Goal: Task Accomplishment & Management: Manage account settings

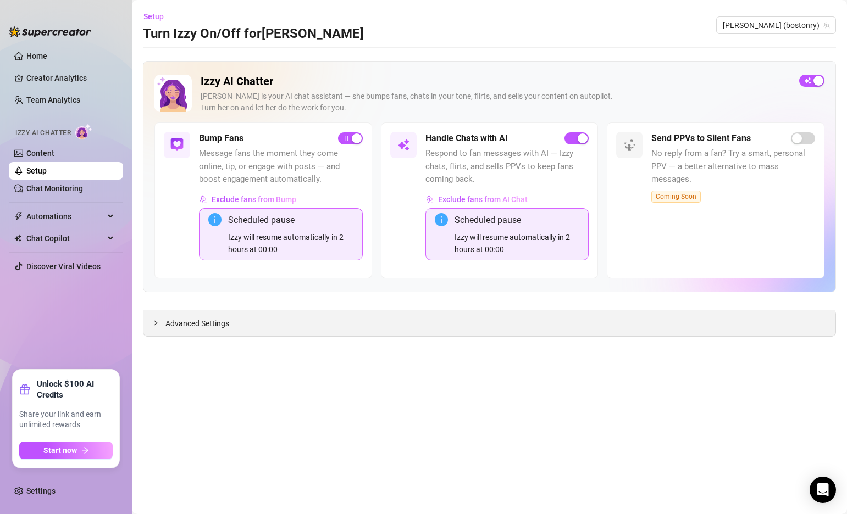
click at [153, 328] on div at bounding box center [158, 323] width 13 height 12
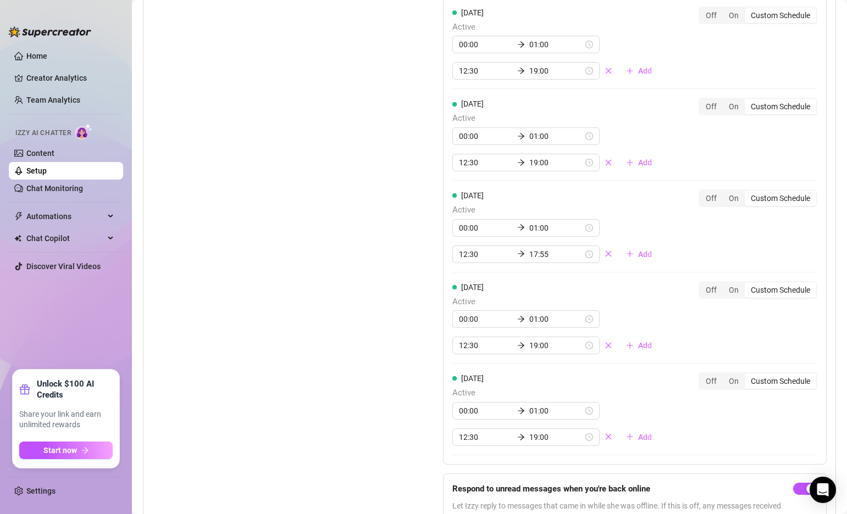
scroll to position [1249, 0]
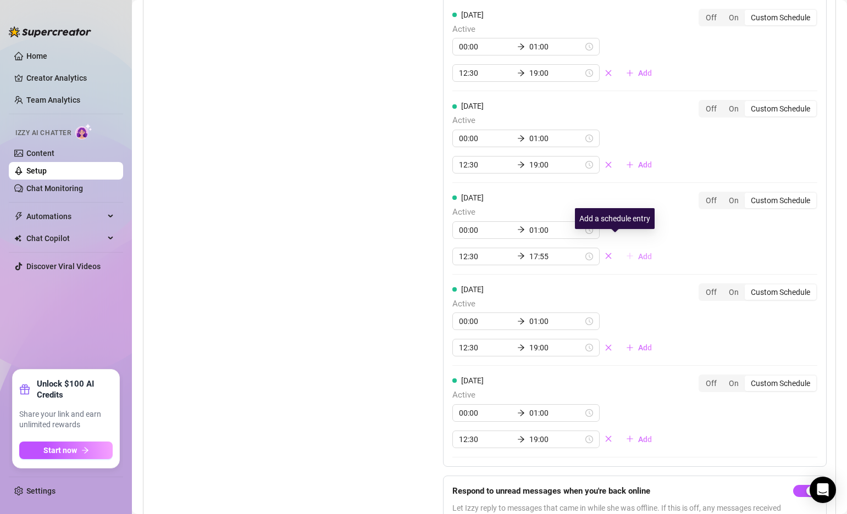
click at [638, 252] on span "Add" at bounding box center [645, 256] width 14 height 9
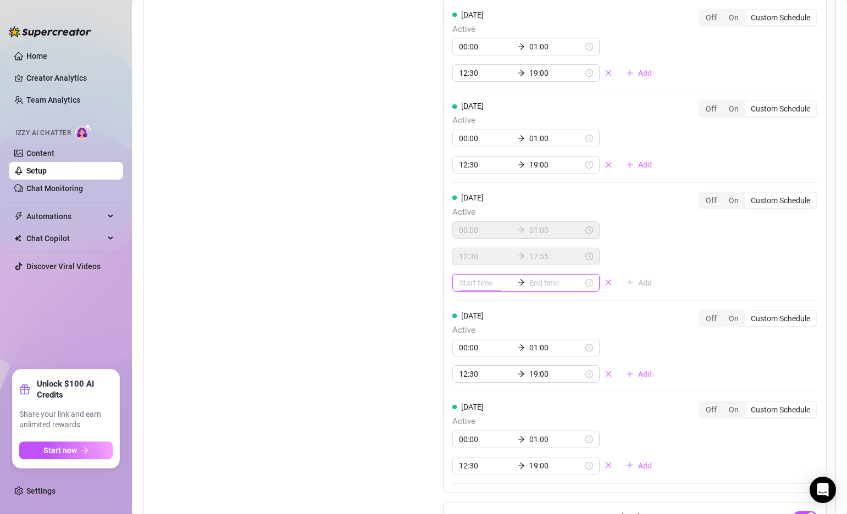
click at [473, 277] on input at bounding box center [486, 283] width 54 height 12
type input "02:00"
click at [466, 316] on div "22" at bounding box center [467, 316] width 26 height 15
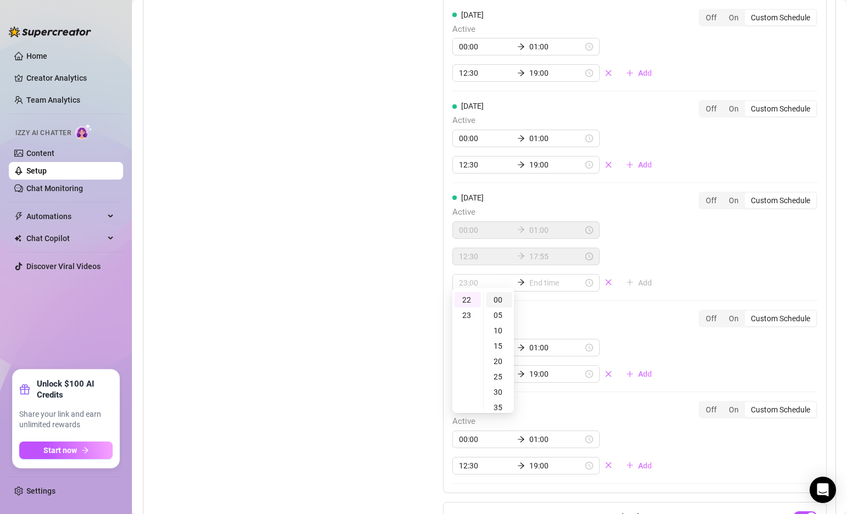
type input "22:00"
click at [501, 300] on div "00" at bounding box center [499, 299] width 26 height 15
click at [534, 277] on input at bounding box center [556, 283] width 54 height 12
type input "22:00"
click at [500, 313] on div "23" at bounding box center [498, 315] width 26 height 15
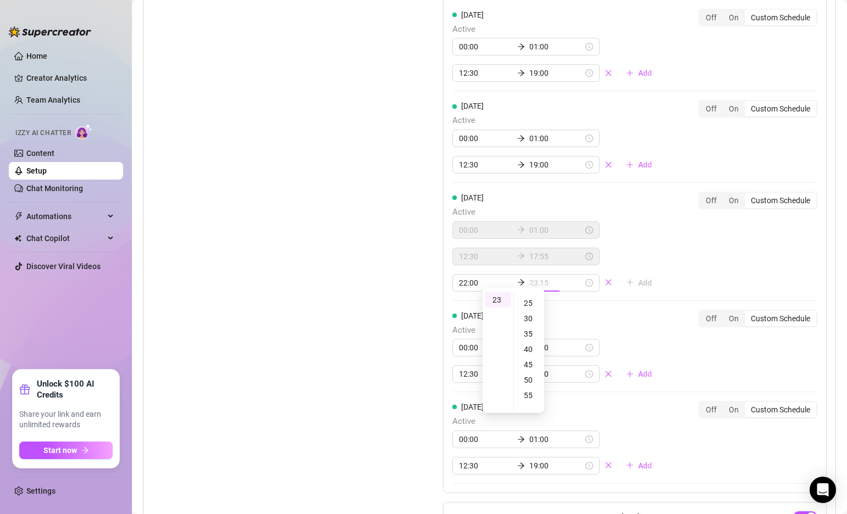
scroll to position [169, 0]
type input "23:55"
click at [531, 300] on div "55" at bounding box center [529, 299] width 26 height 15
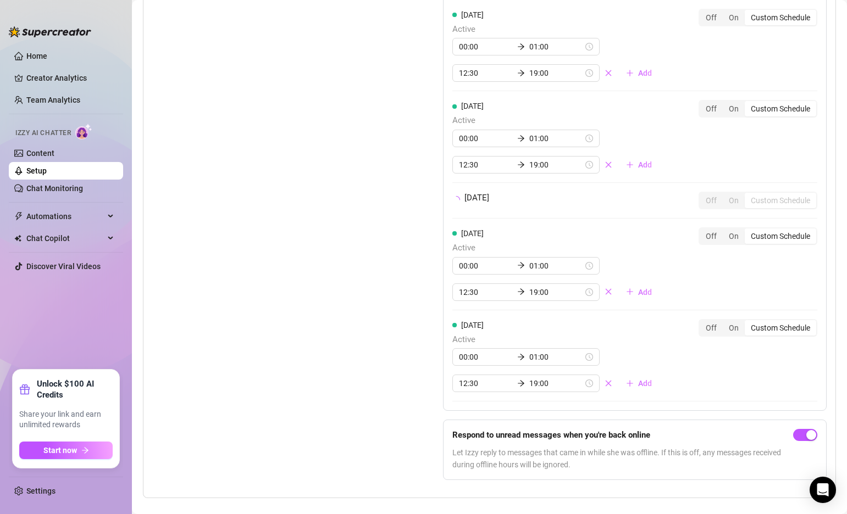
click at [662, 231] on div "[DATE] Active 00:00 01:00 12:30 19:00 Add Off On Custom Schedule [DATE] Active …" at bounding box center [635, 113] width 384 height 595
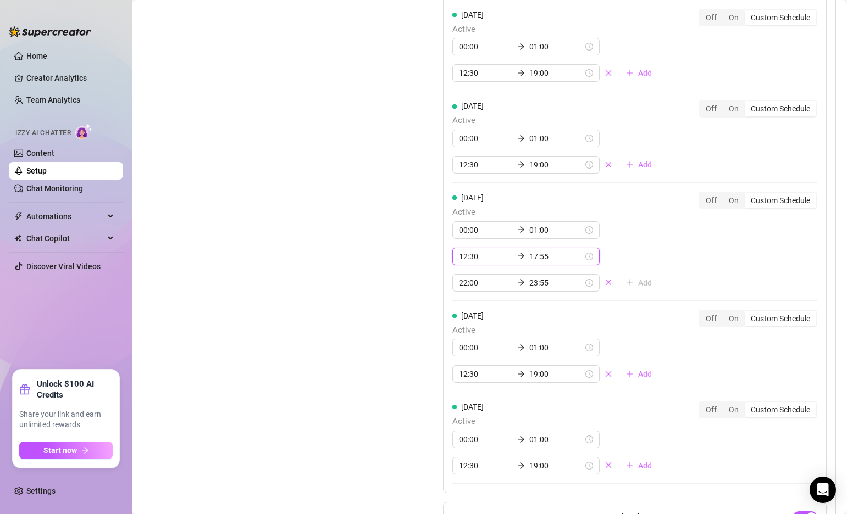
click at [529, 251] on input "17:55" at bounding box center [556, 257] width 54 height 12
click at [495, 300] on div "19" at bounding box center [498, 304] width 26 height 15
type input "19:00"
click at [530, 275] on div "00" at bounding box center [529, 273] width 26 height 15
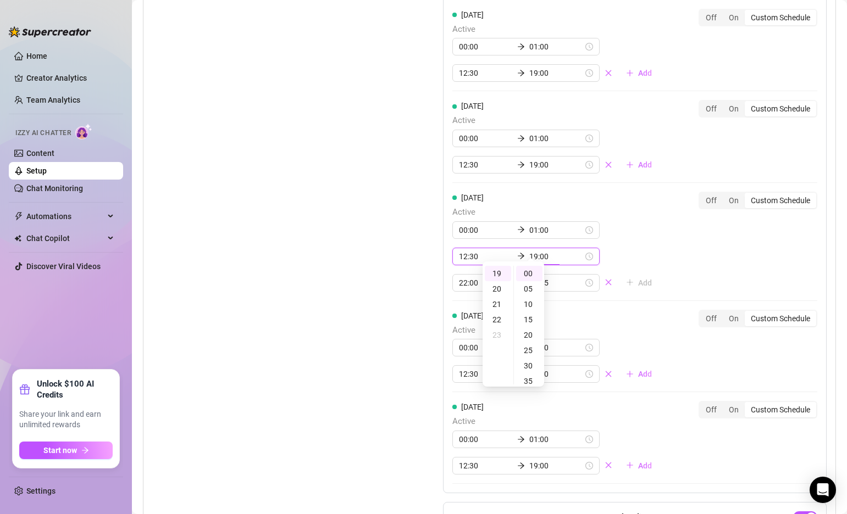
click at [639, 242] on div "[DATE] Active 00:00 01:00 12:30 19:00 22:00 23:55 Add Off On Custom Schedule" at bounding box center [634, 242] width 365 height 100
click at [639, 231] on div "[DATE] Active 00:00 01:00 12:30 19:00 Add Off On Custom Schedule [DATE] Active …" at bounding box center [635, 154] width 384 height 677
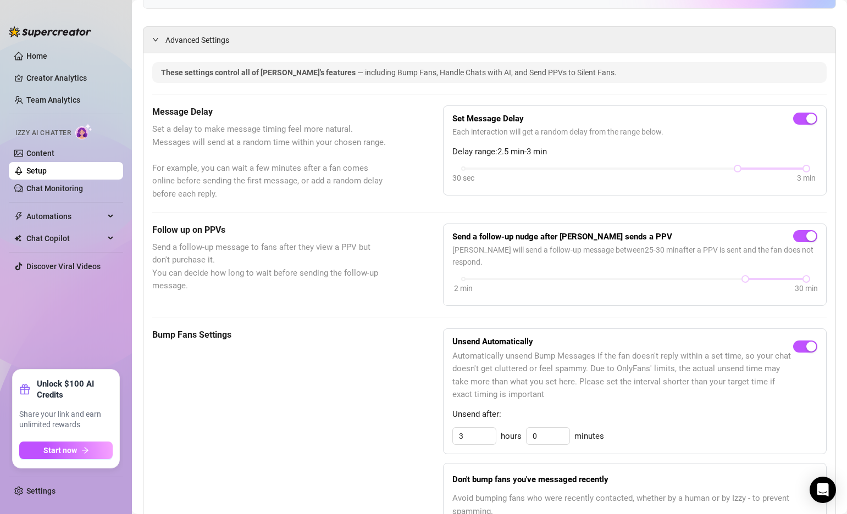
scroll to position [243, 0]
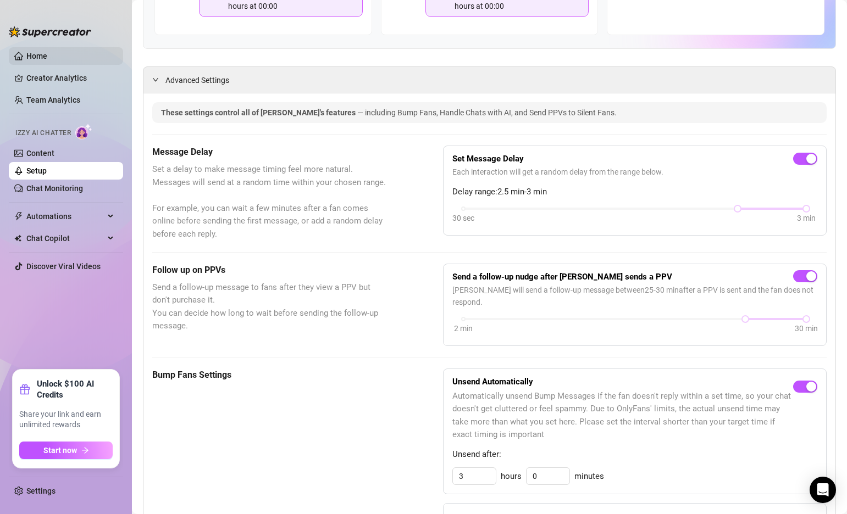
click at [47, 52] on link "Home" at bounding box center [36, 56] width 21 height 9
